Goal: Task Accomplishment & Management: Manage account settings

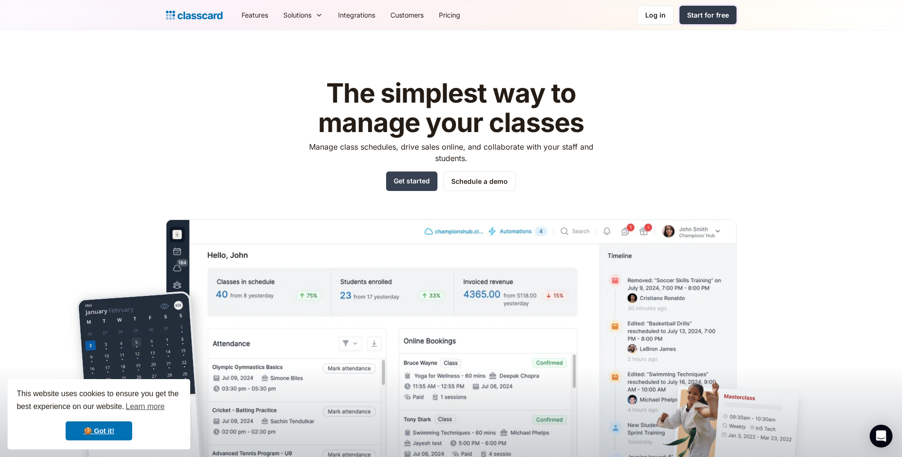
click at [703, 14] on div "Start for free" at bounding box center [708, 15] width 42 height 10
click at [650, 15] on div "Log in" at bounding box center [655, 15] width 20 height 10
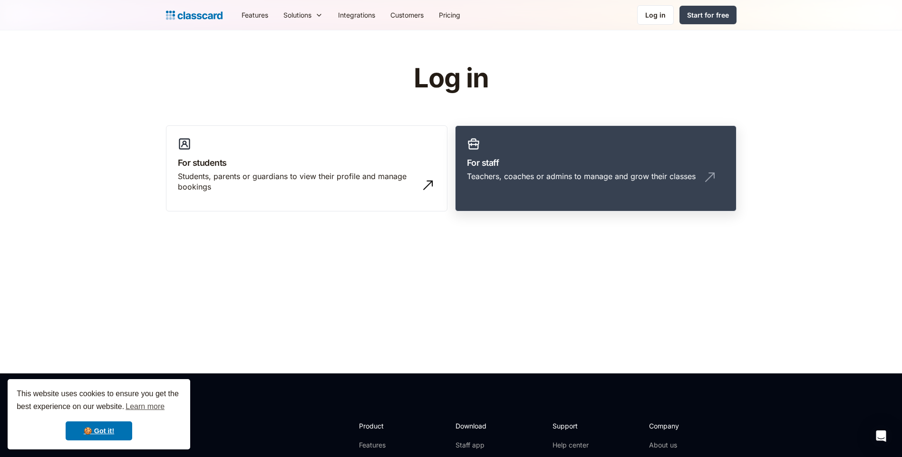
click at [496, 165] on h3 "For staff" at bounding box center [596, 162] width 258 height 13
